Goal: Information Seeking & Learning: Learn about a topic

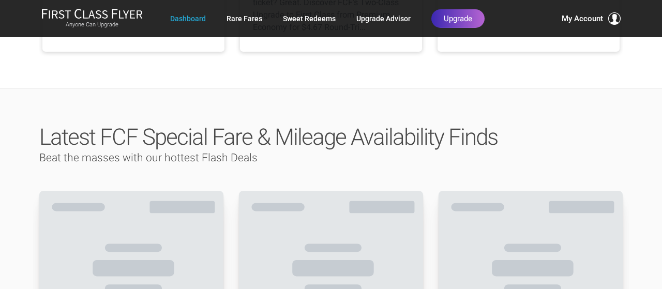
scroll to position [470, 0]
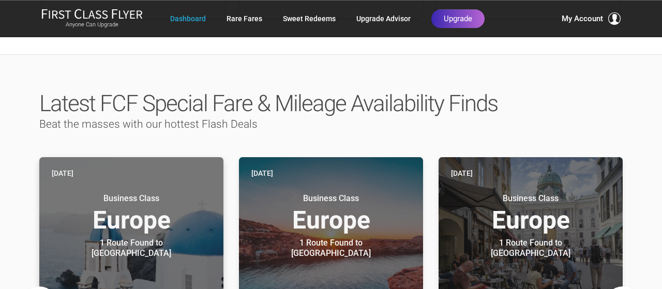
click at [142, 193] on h3 "Business Class Europe" at bounding box center [131, 212] width 159 height 39
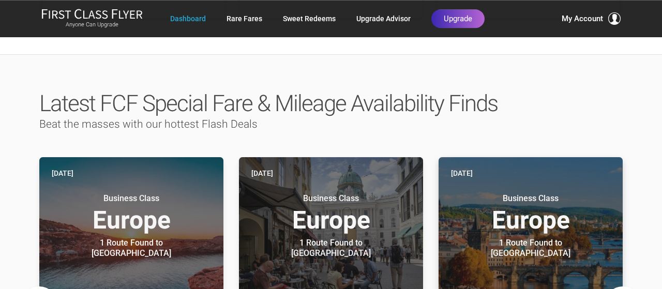
click at [552, 193] on h3 "Business Class Europe" at bounding box center [530, 212] width 159 height 39
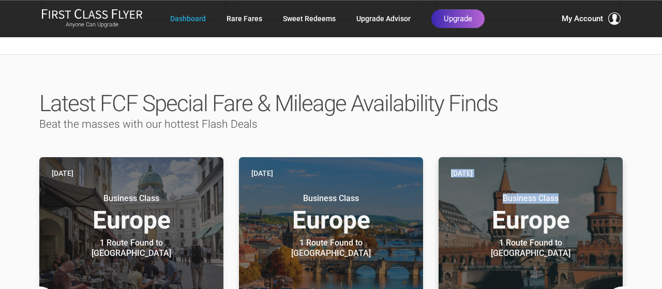
drag, startPoint x: 368, startPoint y: 88, endPoint x: 598, endPoint y: 174, distance: 245.5
click at [598, 174] on div "Latest FCF Special Fare & Mileage Availability Finds Beat the masses with our h…" at bounding box center [331, 274] width 604 height 386
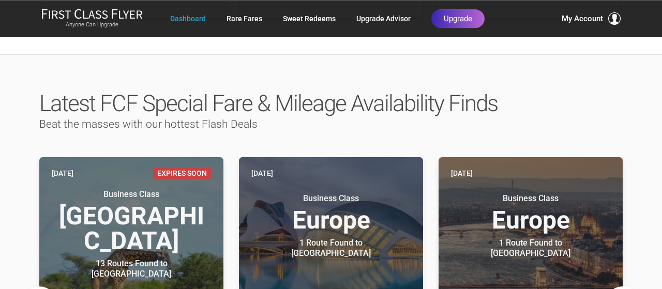
click at [641, 261] on div "Latest FCF Special Fare & Mileage Availability Finds Beat the masses with our h…" at bounding box center [331, 273] width 662 height 438
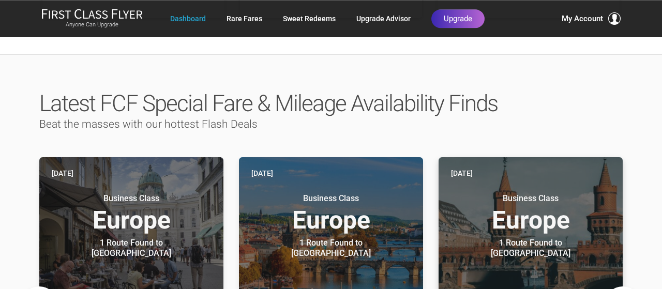
click at [560, 238] on div "1 Route Found to [GEOGRAPHIC_DATA]" at bounding box center [530, 248] width 129 height 21
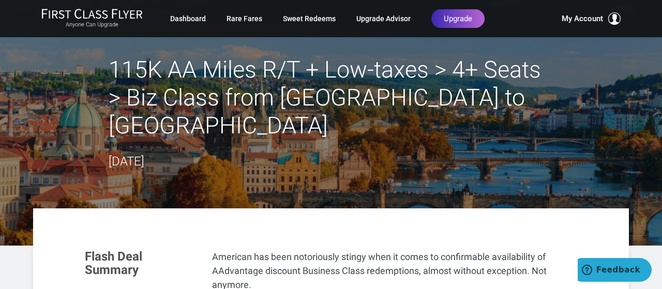
click at [653, 147] on header "115K AA Miles R/T + Low-taxes > 4+ Seats > Biz Class from Chicago to Prague Sep…" at bounding box center [331, 123] width 662 height 246
click at [637, 148] on header "115K AA Miles R/T + Low-taxes > 4+ Seats > Biz Class from Chicago to Prague Sep…" at bounding box center [331, 123] width 662 height 246
click at [651, 69] on header "115K AA Miles R/T + Low-taxes > 4+ Seats > Biz Class from Chicago to Prague Sep…" at bounding box center [331, 123] width 662 height 246
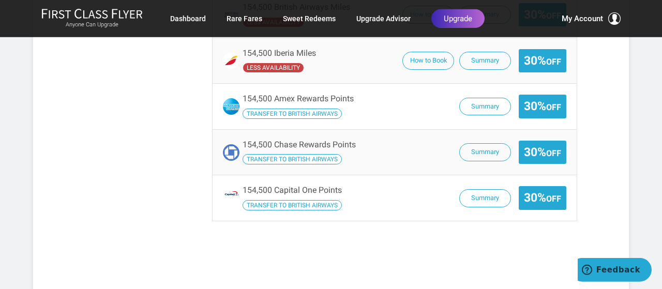
scroll to position [969, 0]
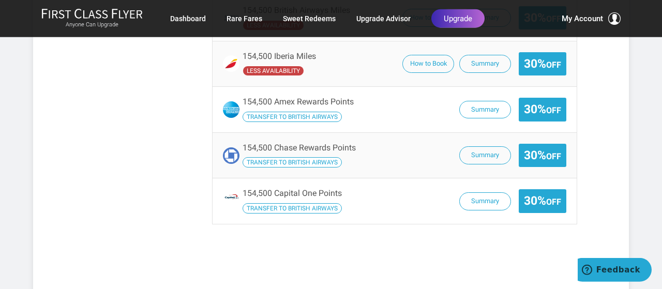
click at [469, 60] on div "154,500 Iberia Miles less availability How to Book Summary 30% Off" at bounding box center [394, 63] width 364 height 45
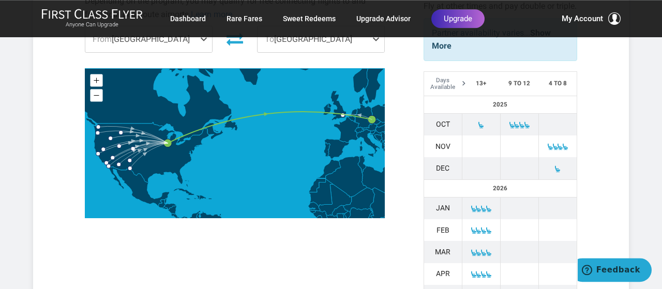
scroll to position [403, 0]
